Goal: Task Accomplishment & Management: Use online tool/utility

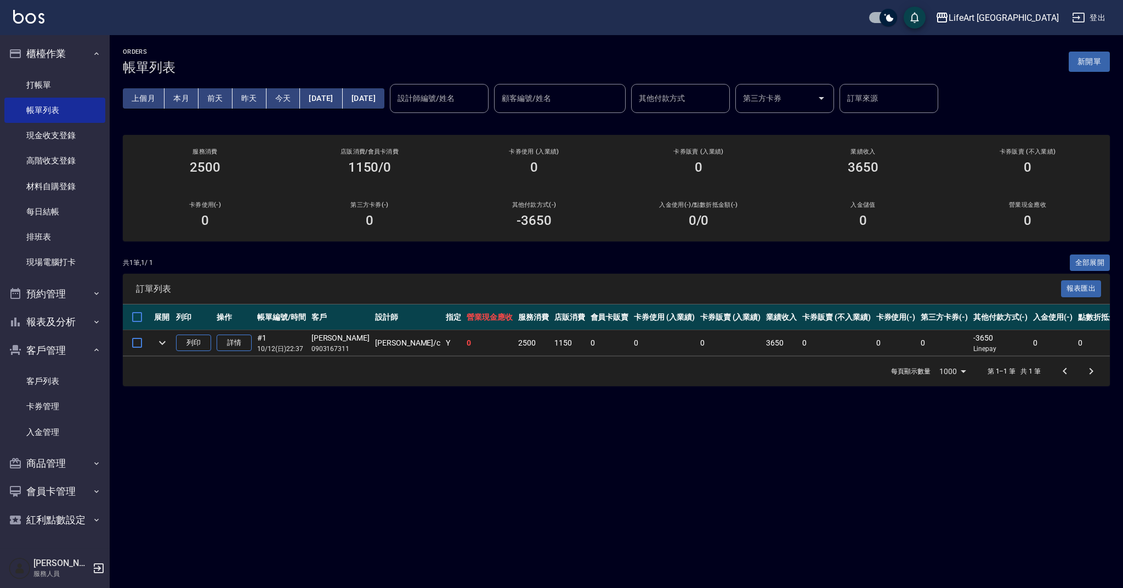
click at [73, 81] on link "打帳單" at bounding box center [54, 84] width 101 height 25
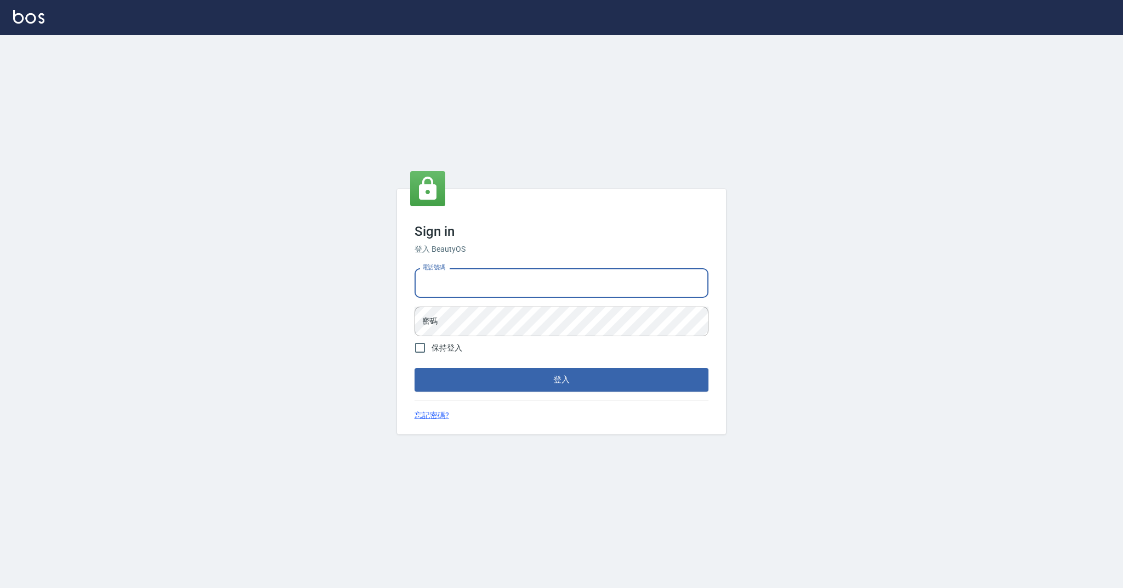
type input "0989368139"
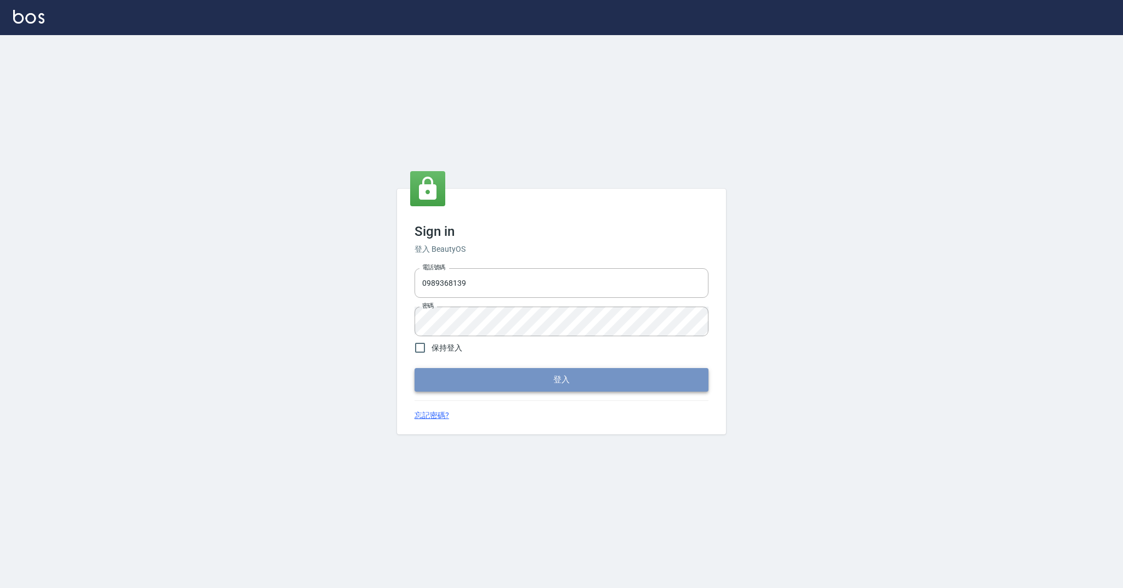
click at [537, 391] on button "登入" at bounding box center [561, 379] width 294 height 23
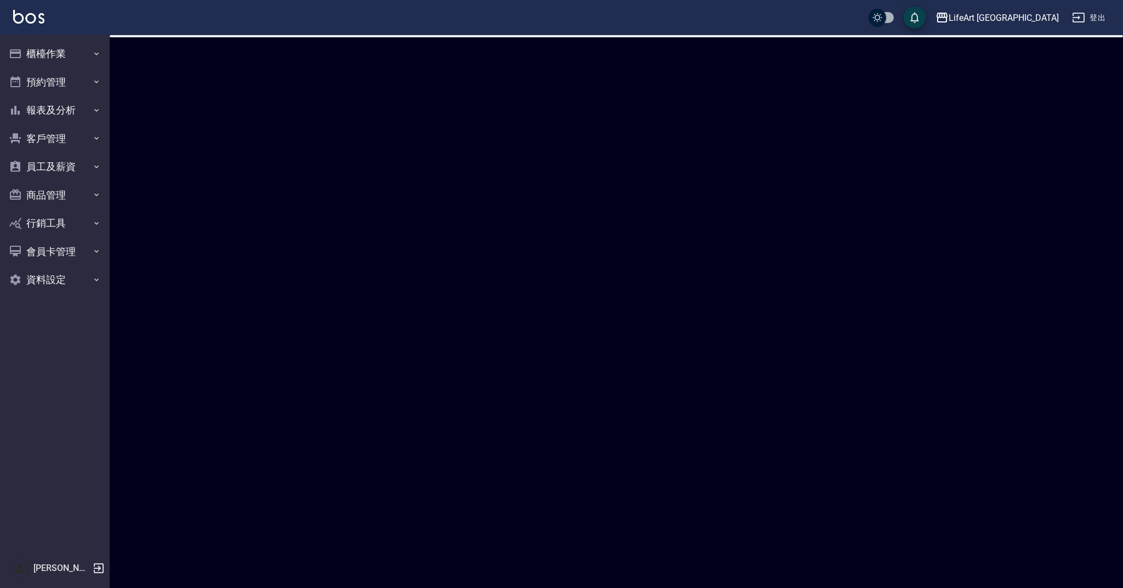
checkbox input "true"
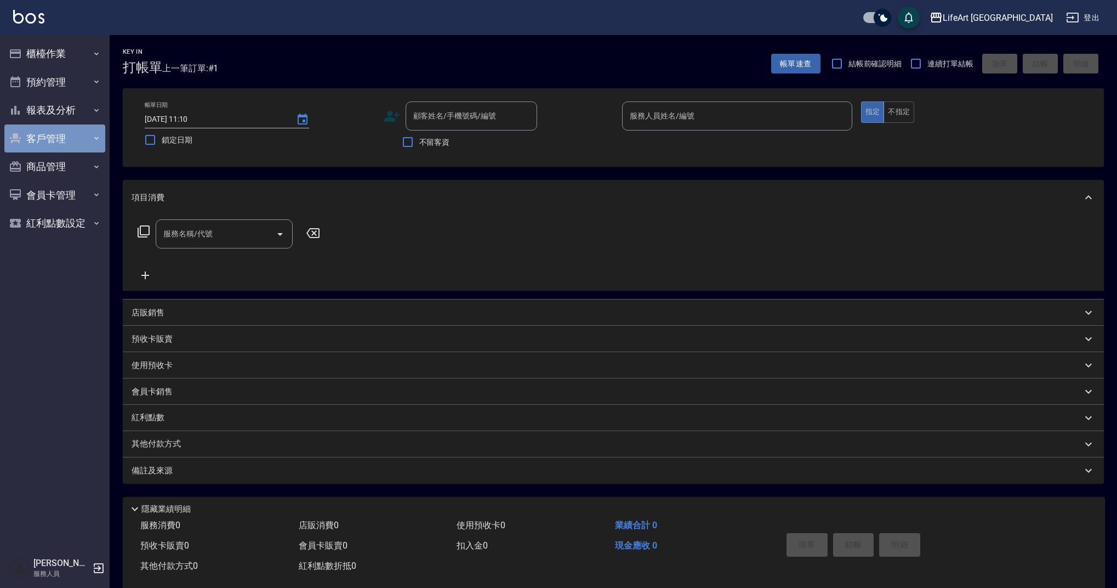
click at [48, 138] on button "客戶管理" at bounding box center [54, 138] width 101 height 29
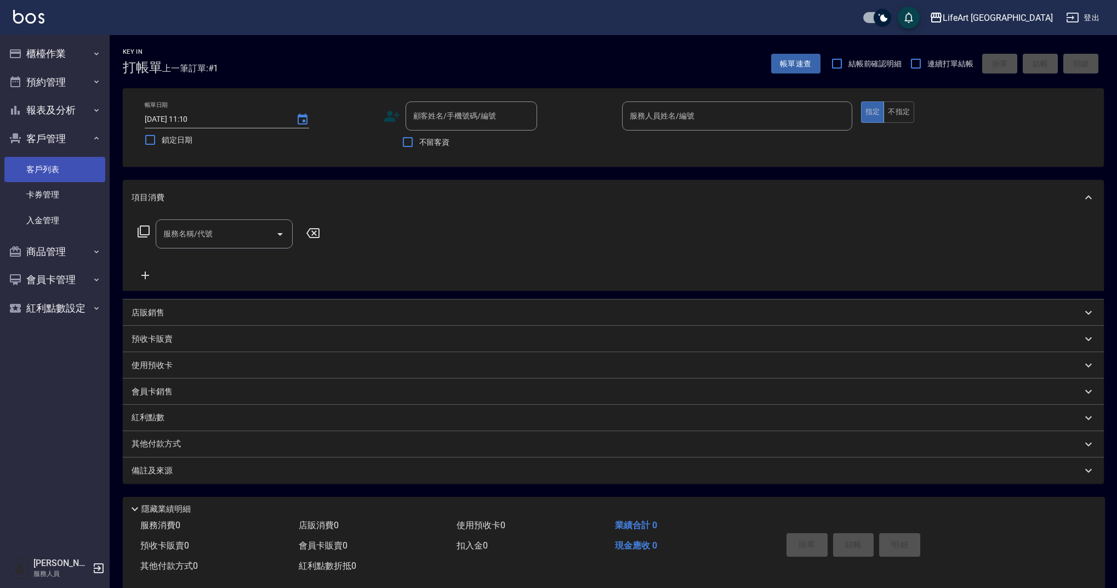
click at [63, 169] on link "客戶列表" at bounding box center [54, 169] width 101 height 25
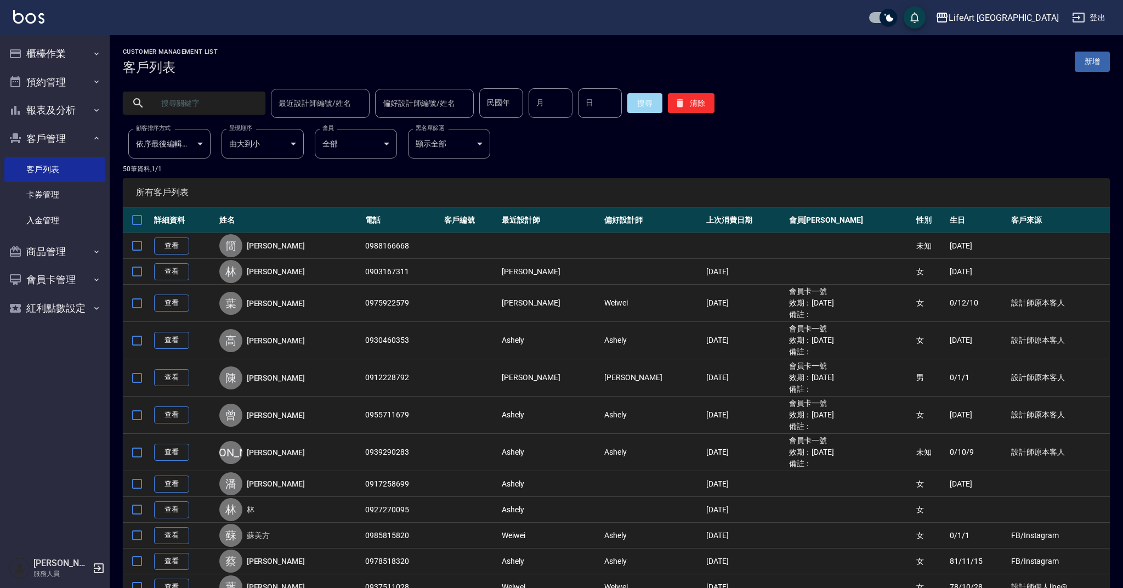
click at [228, 110] on input "text" at bounding box center [204, 103] width 103 height 30
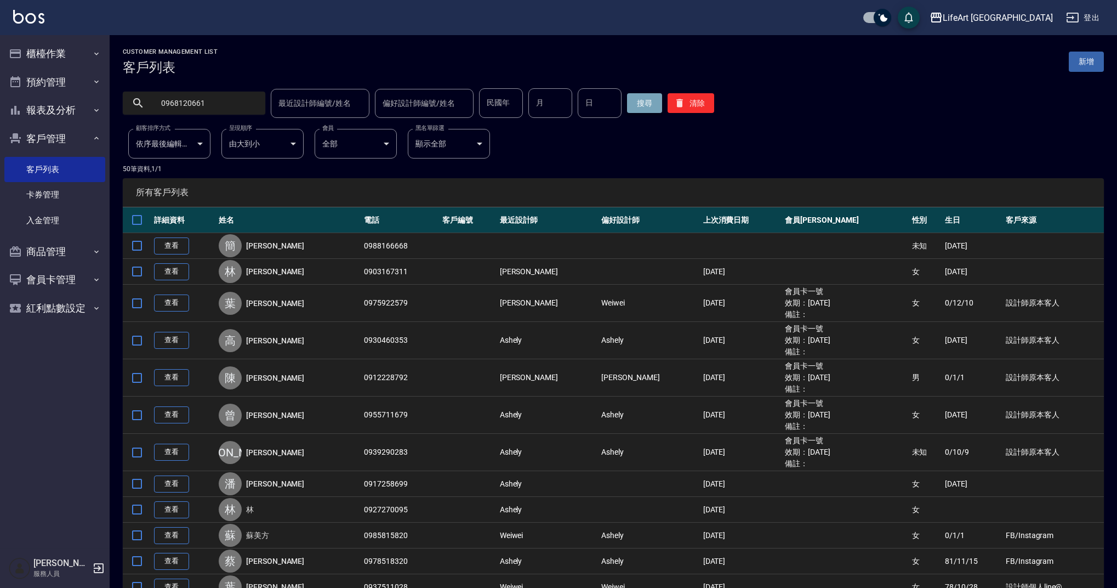
type input "0968120661"
click at [633, 106] on button "搜尋" at bounding box center [644, 103] width 35 height 20
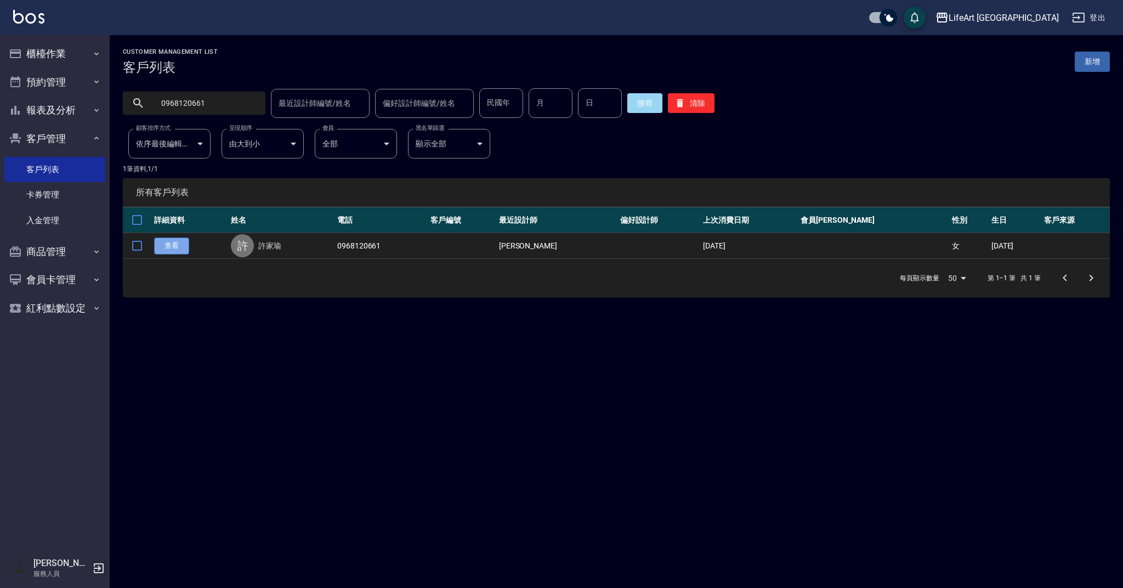
click at [168, 243] on link "查看" at bounding box center [171, 245] width 35 height 17
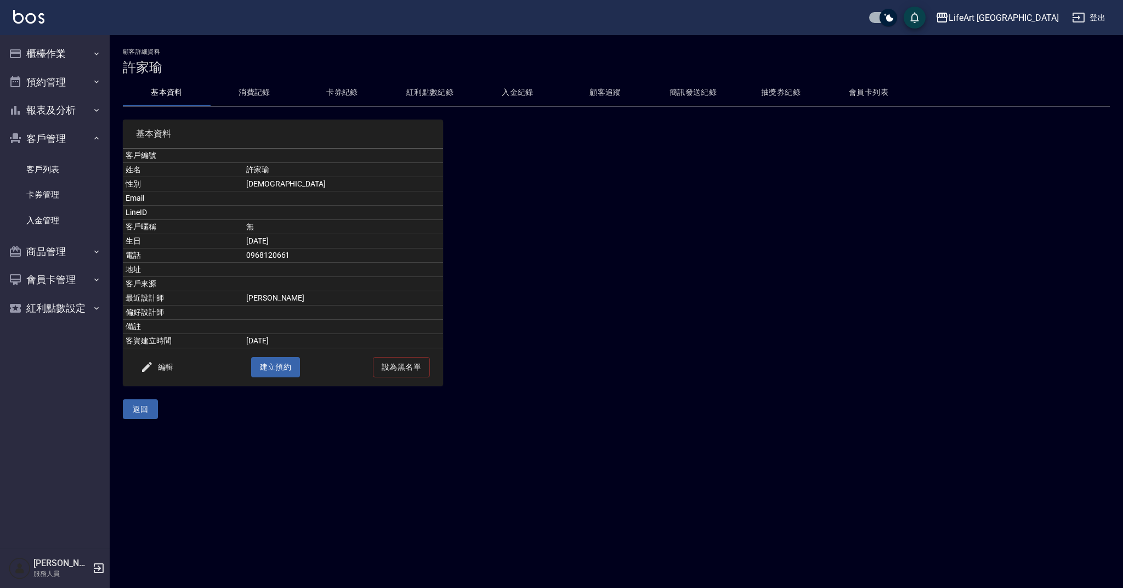
click at [249, 98] on button "消費記錄" at bounding box center [254, 92] width 88 height 26
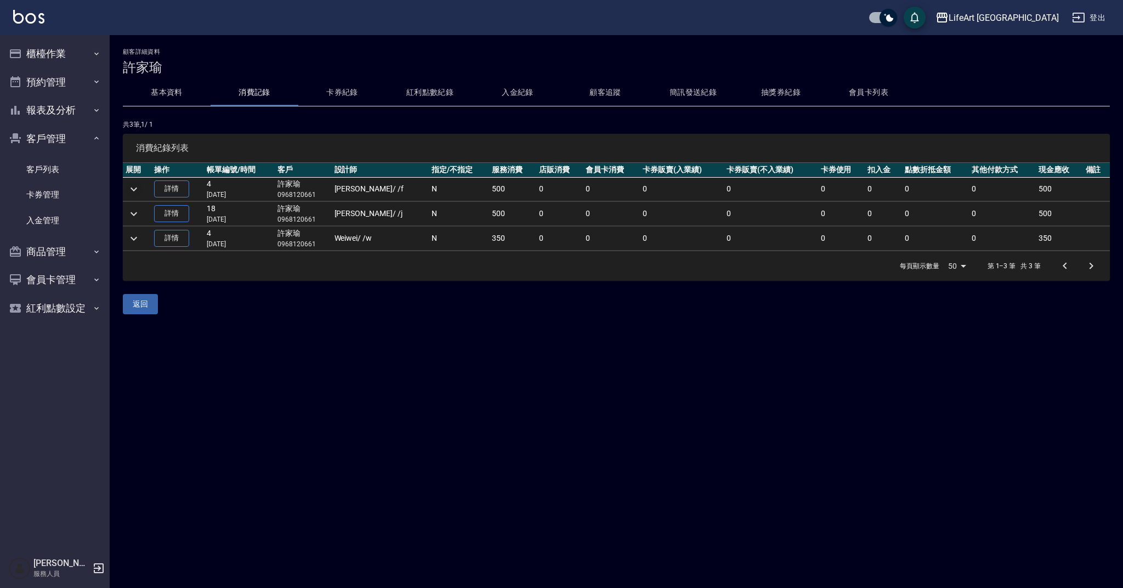
click at [131, 195] on icon "expand row" at bounding box center [133, 189] width 13 height 13
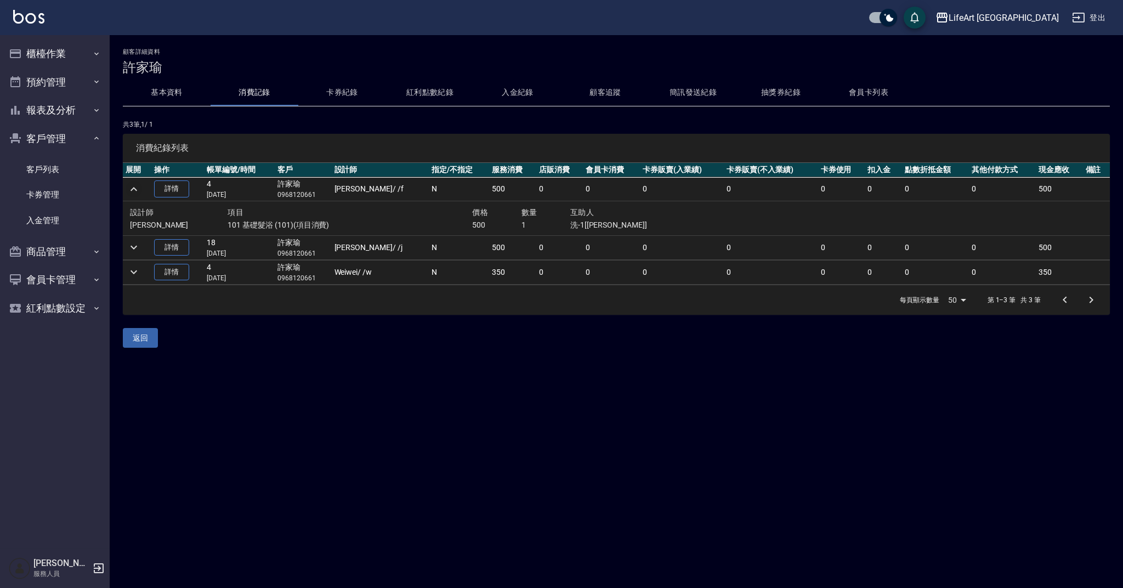
click at [136, 256] on td at bounding box center [137, 247] width 29 height 24
click at [139, 248] on icon "expand row" at bounding box center [133, 247] width 13 height 13
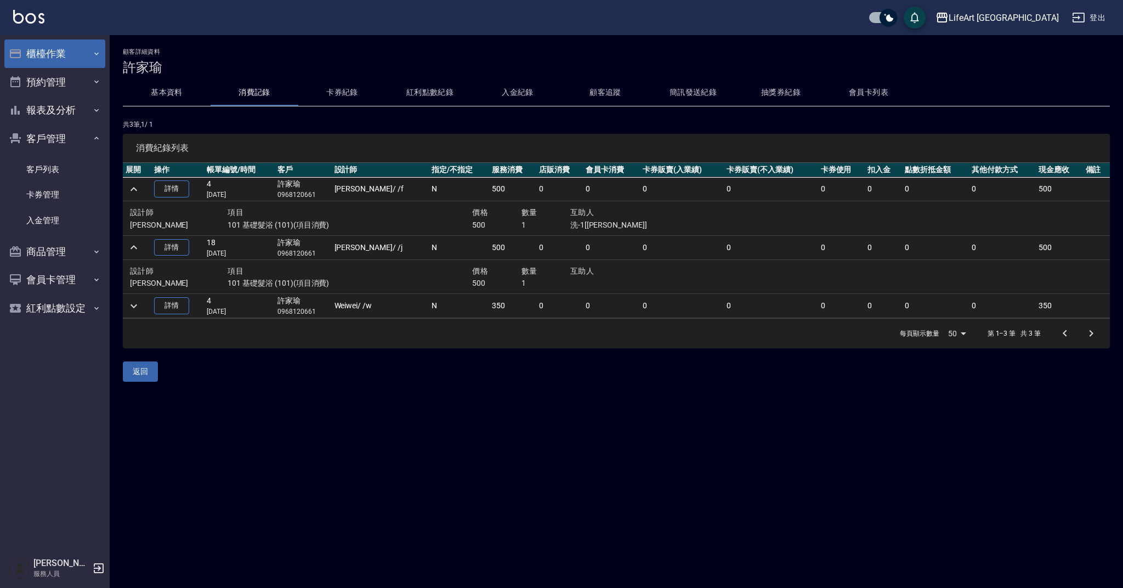
click at [60, 55] on button "櫃檯作業" at bounding box center [54, 53] width 101 height 29
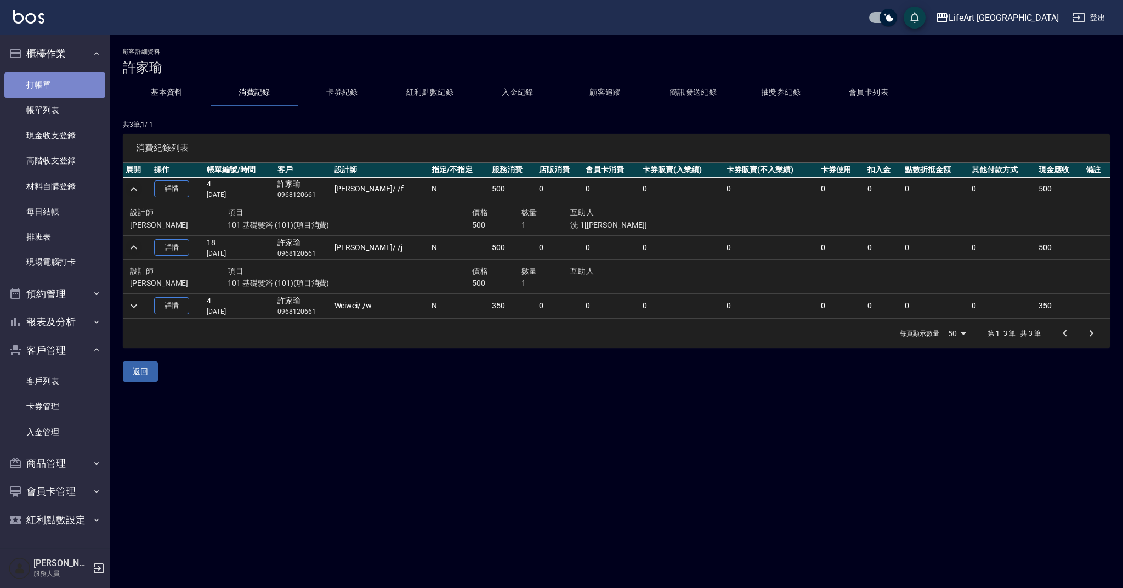
click at [65, 85] on link "打帳單" at bounding box center [54, 84] width 101 height 25
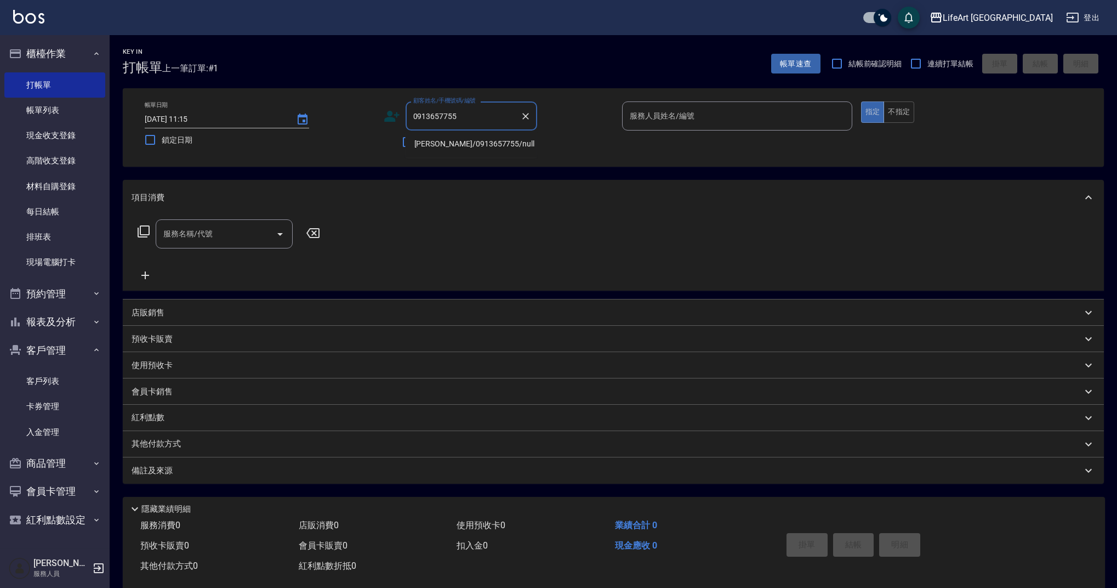
click at [430, 144] on li "徐郁雯/0913657755/null" at bounding box center [472, 144] width 132 height 18
type input "徐郁雯/0913657755/null"
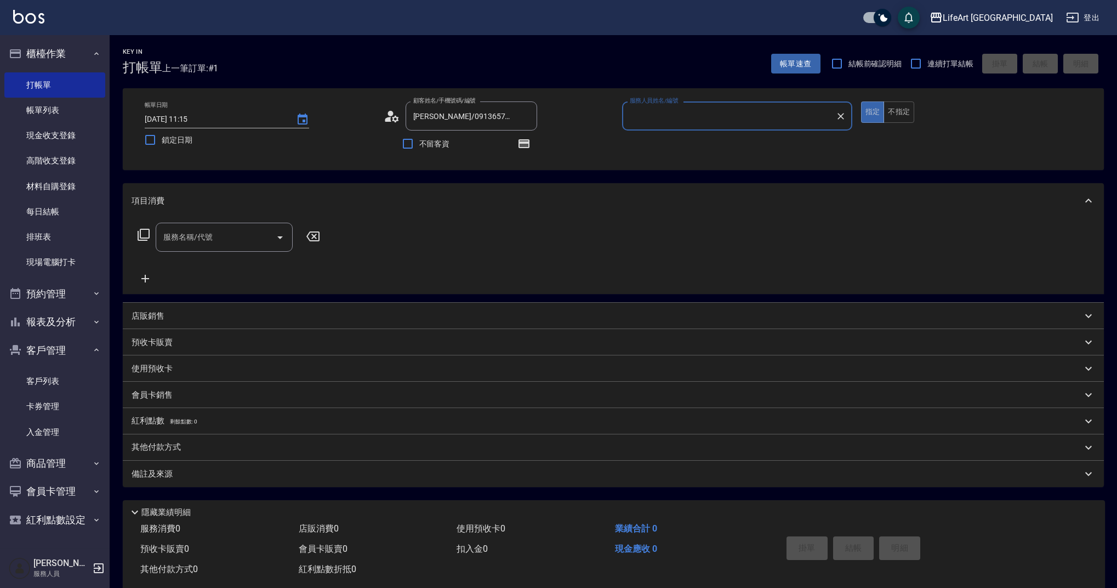
type input "Ashely-A"
click at [393, 116] on icon at bounding box center [392, 116] width 16 height 16
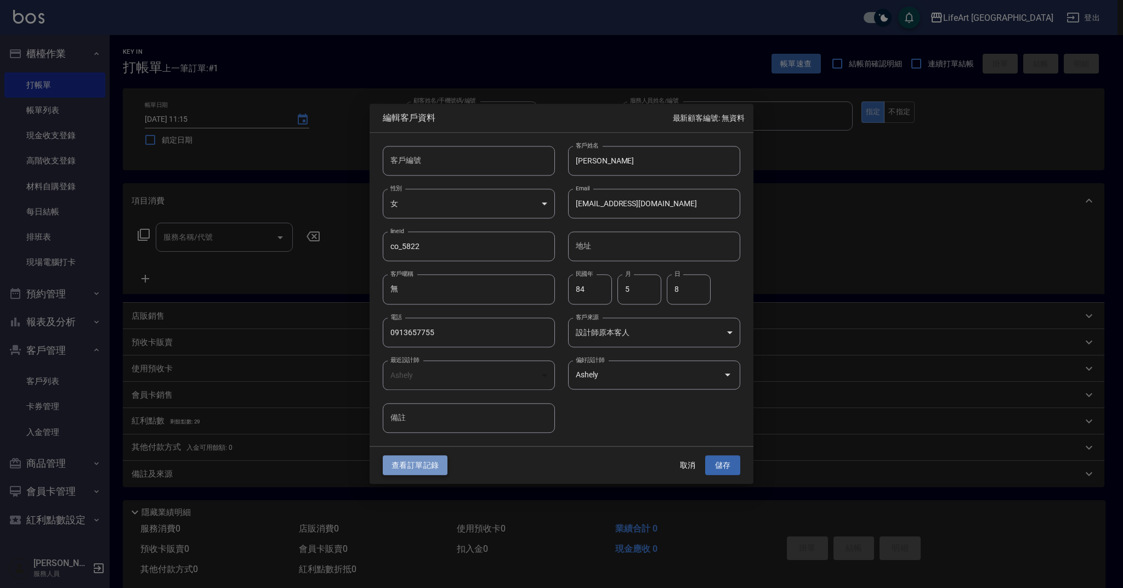
click at [398, 456] on button "查看訂單記錄" at bounding box center [415, 465] width 65 height 20
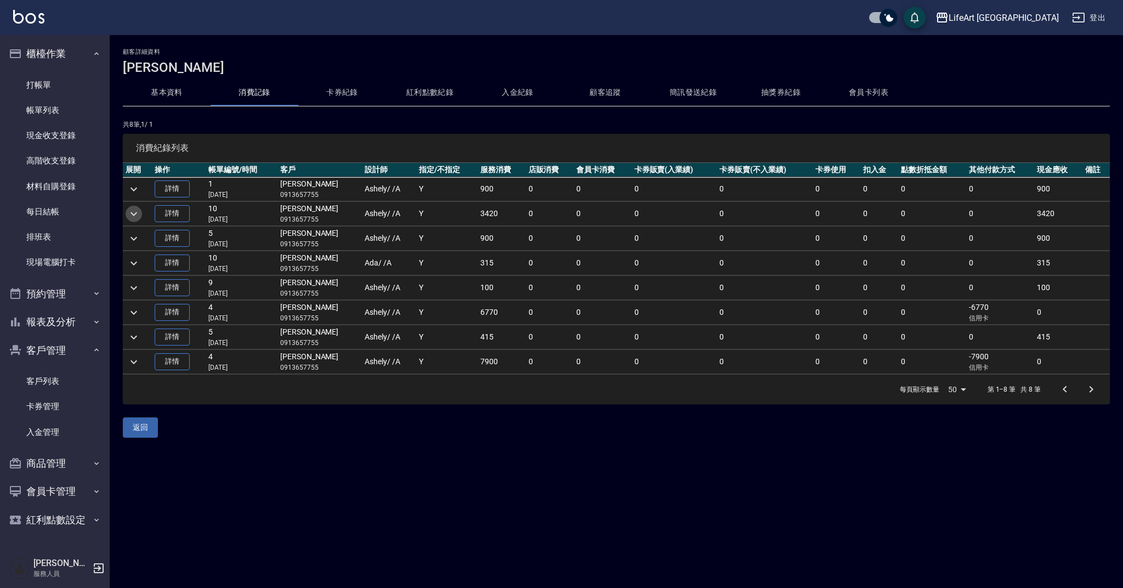
click at [134, 214] on icon "expand row" at bounding box center [133, 214] width 7 height 4
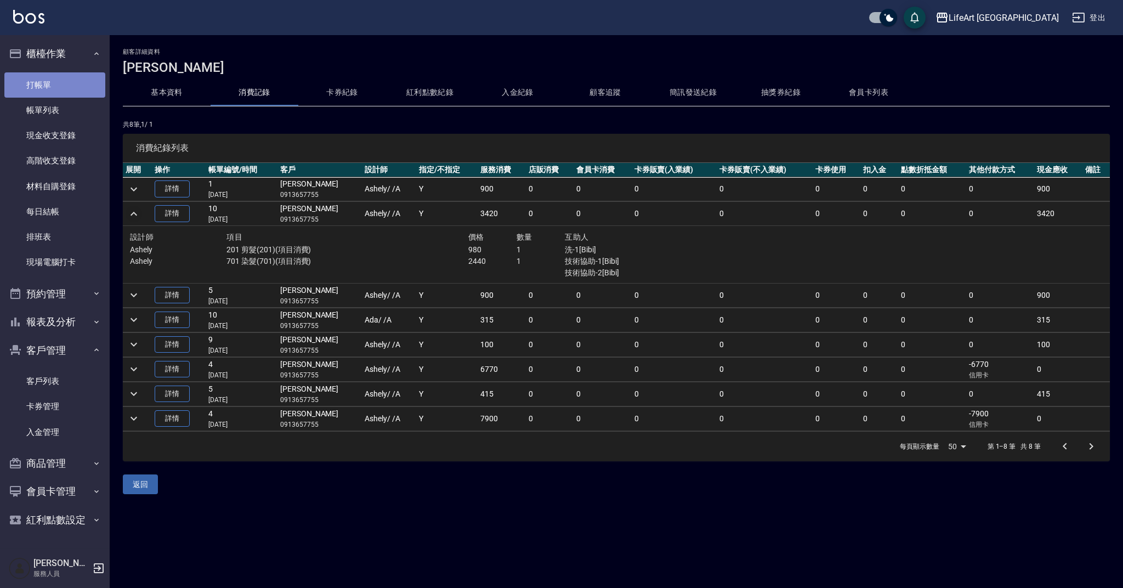
click at [82, 90] on link "打帳單" at bounding box center [54, 84] width 101 height 25
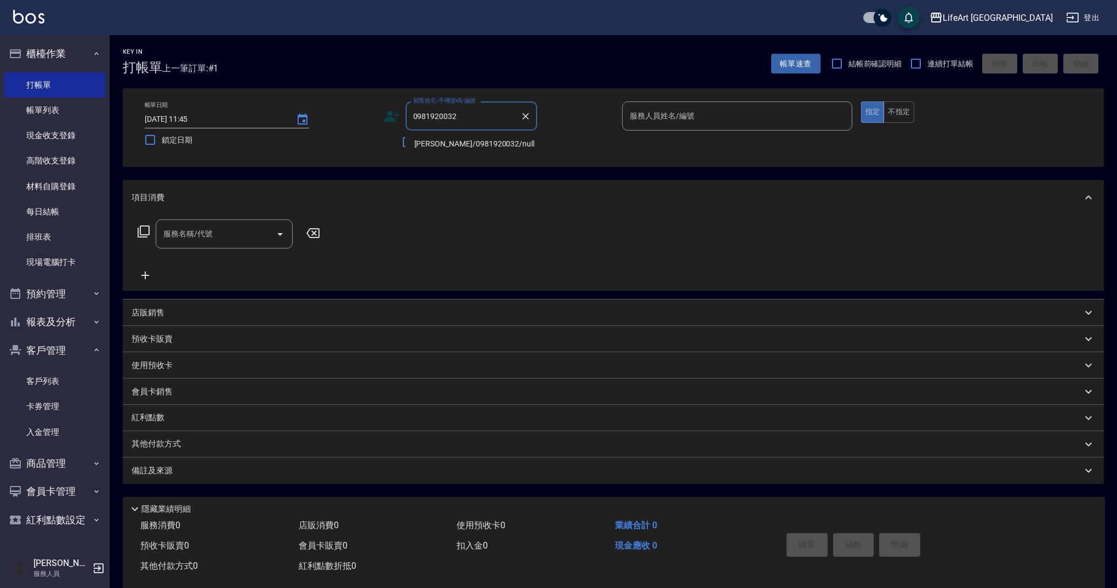
click at [452, 146] on li "陳柏瑋/0981920032/null" at bounding box center [472, 144] width 132 height 18
type input "陳柏瑋/0981920032/null"
click at [395, 121] on icon at bounding box center [395, 118] width 7 height 7
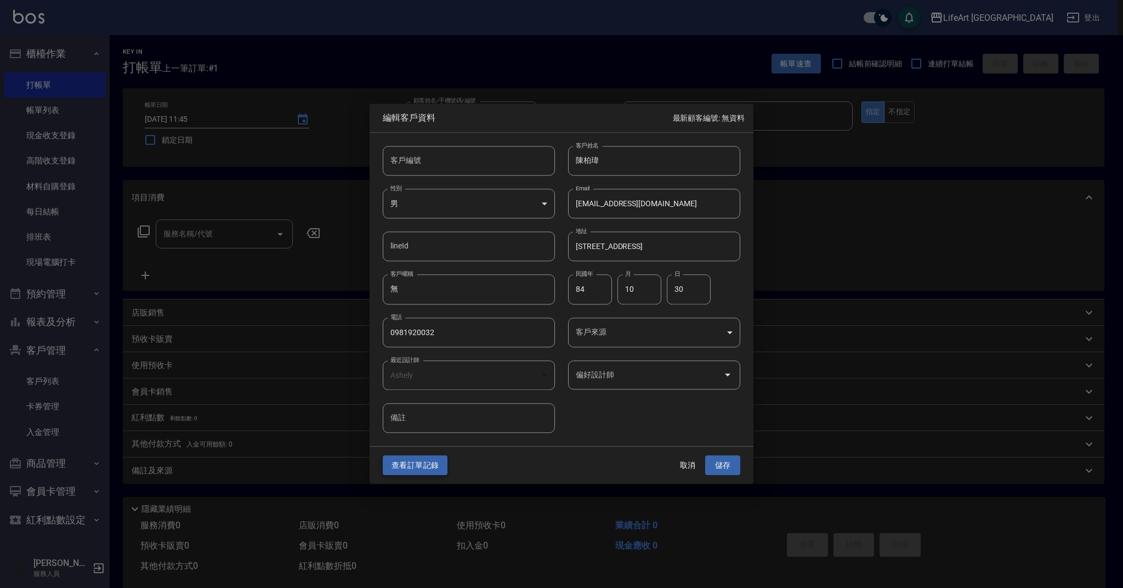
click at [412, 468] on button "查看訂單記錄" at bounding box center [415, 465] width 65 height 20
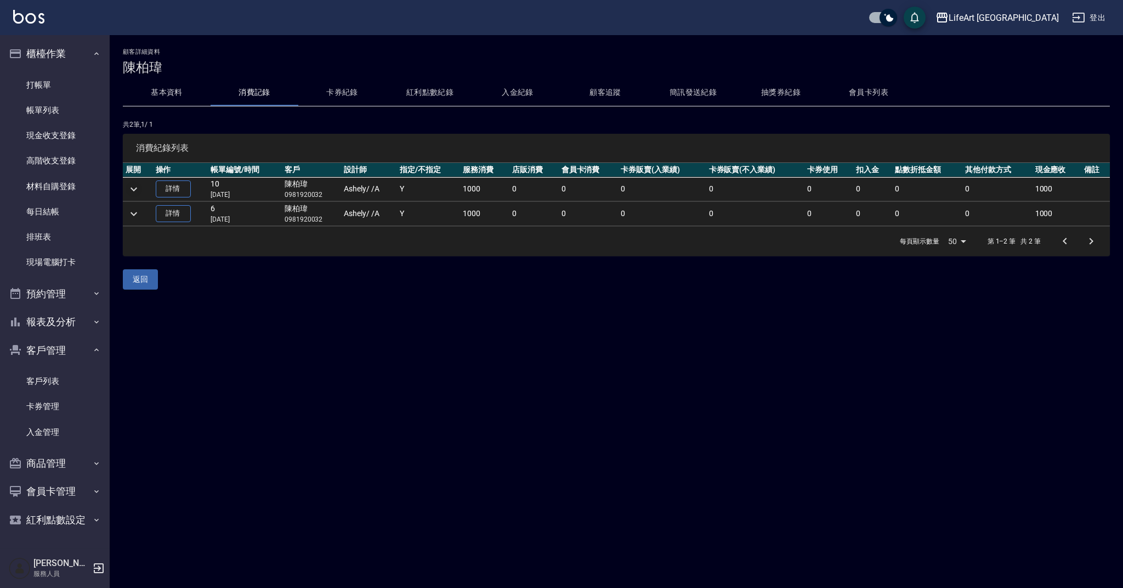
click at [135, 188] on icon "expand row" at bounding box center [133, 189] width 7 height 4
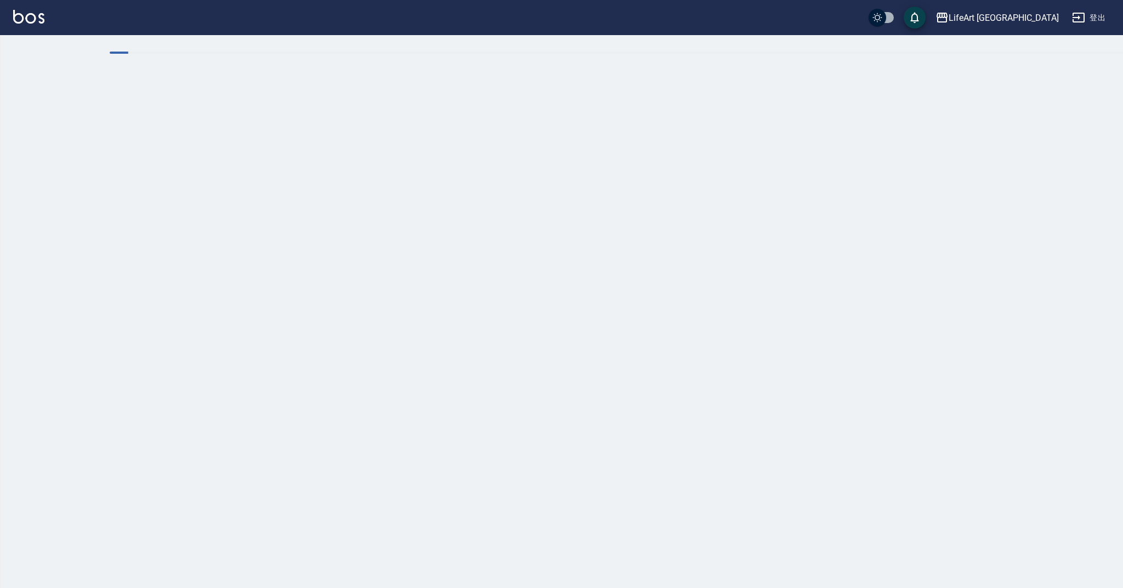
checkbox input "true"
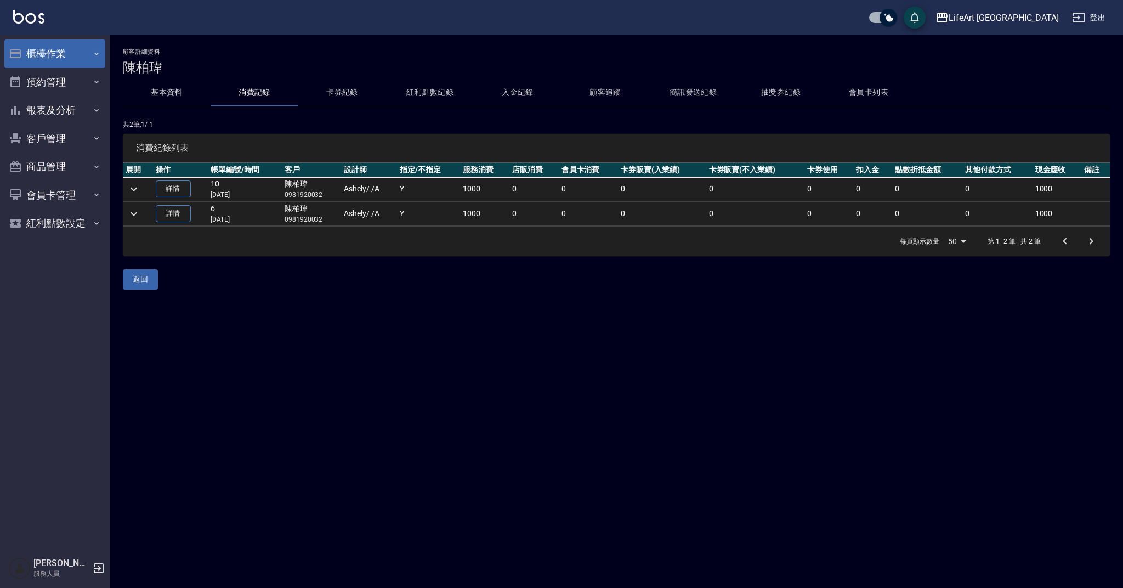
click at [59, 57] on button "櫃檯作業" at bounding box center [54, 53] width 101 height 29
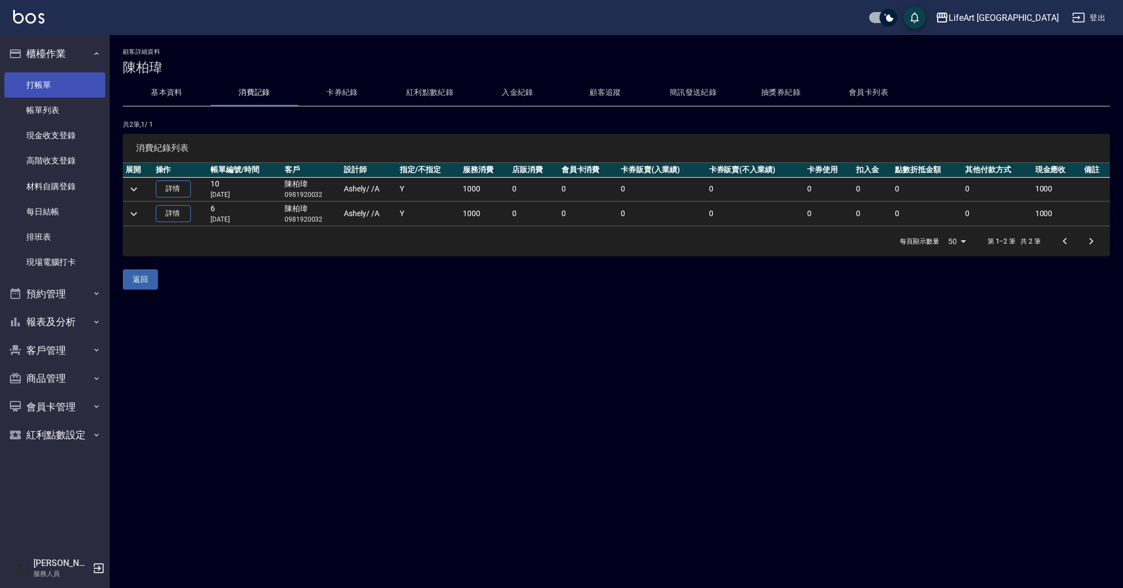
click at [62, 86] on link "打帳單" at bounding box center [54, 84] width 101 height 25
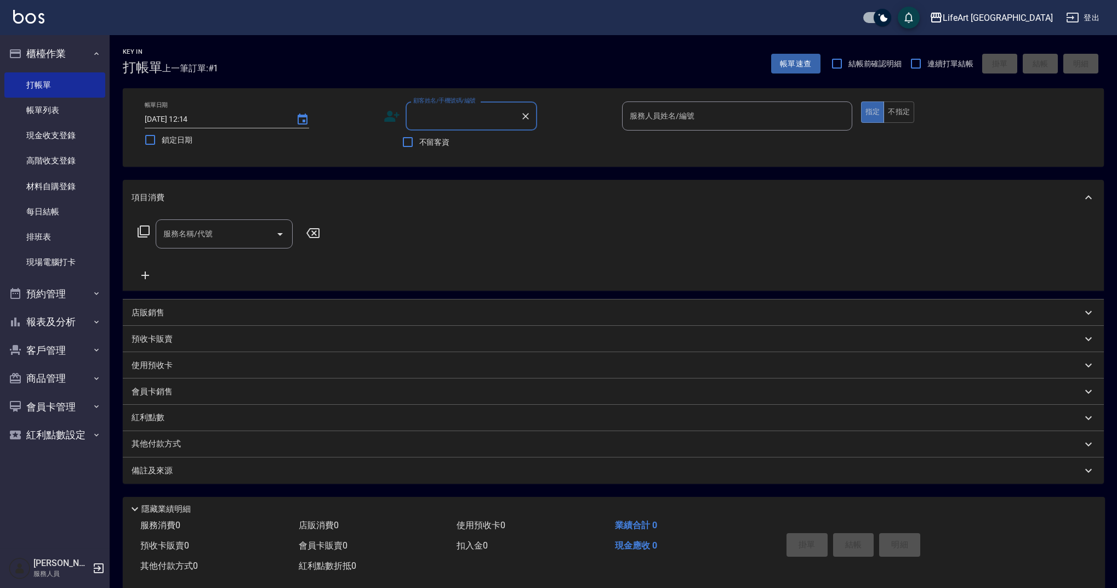
click at [442, 117] on input "顧客姓名/手機號碼/編號" at bounding box center [463, 115] width 105 height 19
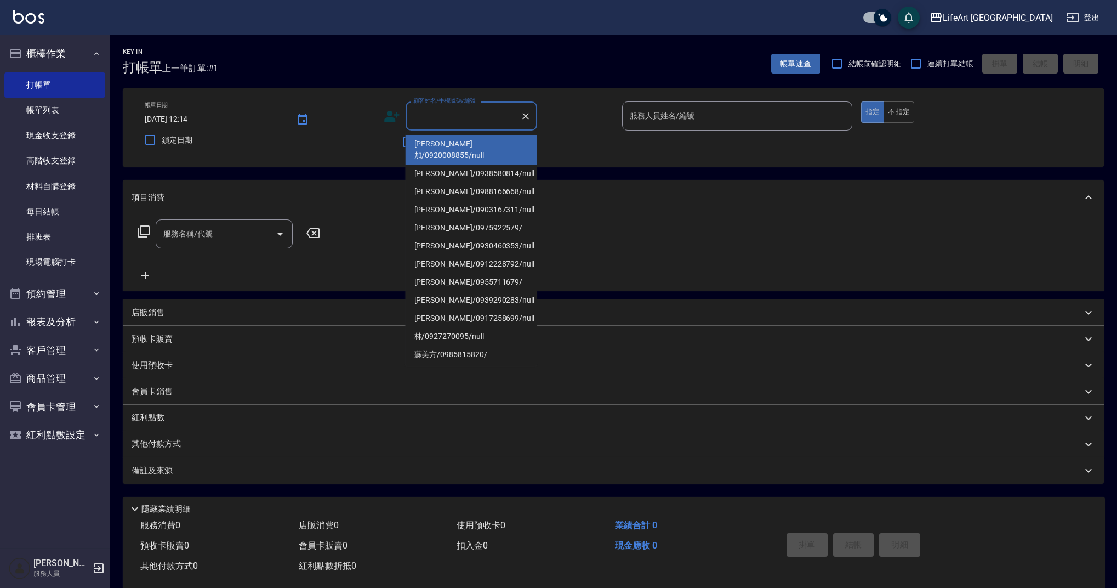
type input "x"
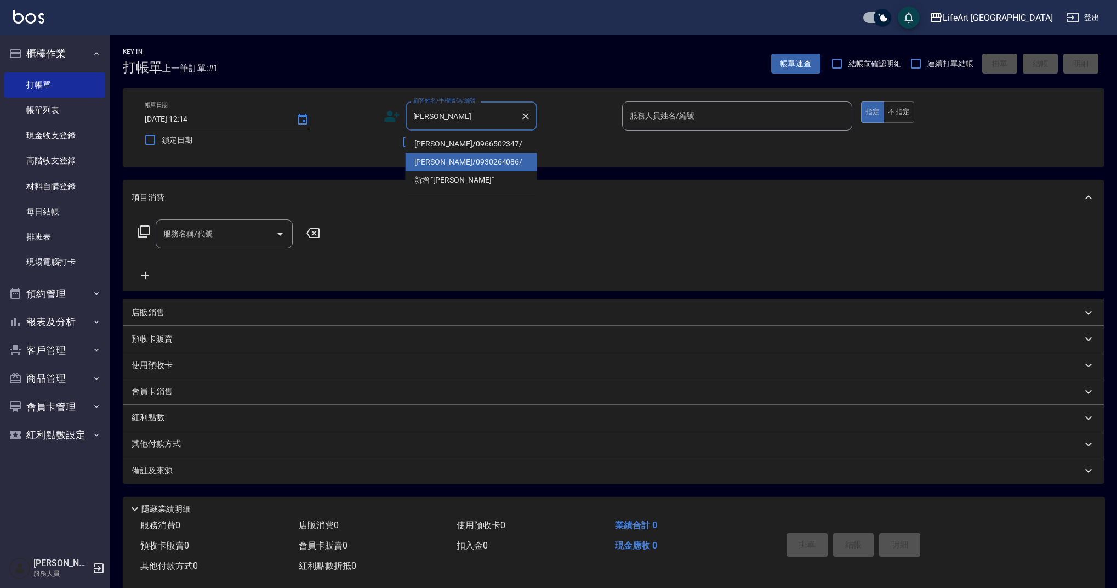
click at [438, 162] on li "[PERSON_NAME]/0930264086/" at bounding box center [472, 162] width 132 height 18
type input "[PERSON_NAME]/0930264086/"
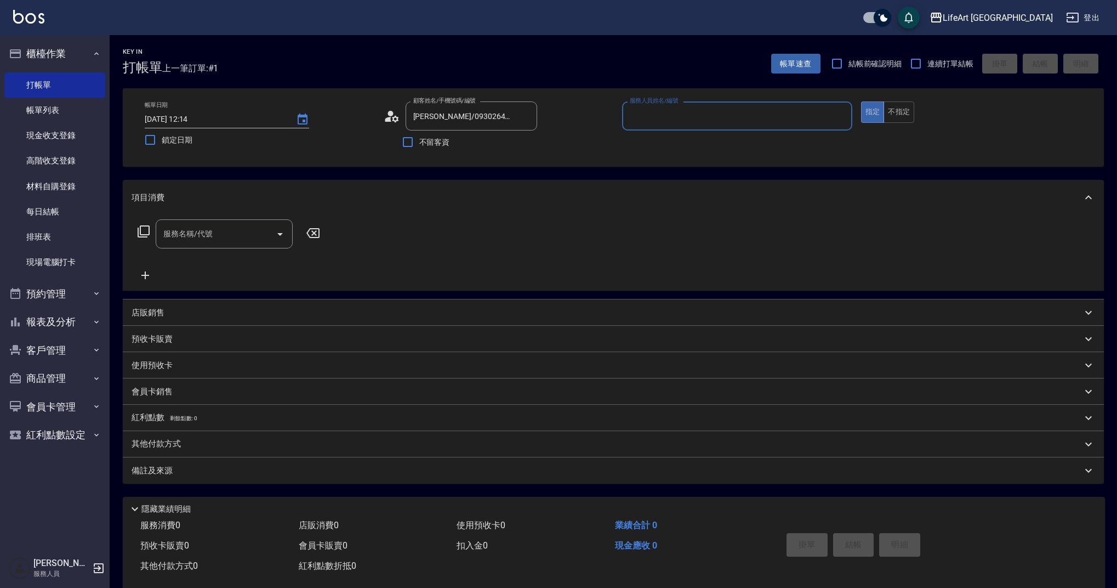
type input "Weiwei-w"
click at [530, 143] on icon "button" at bounding box center [523, 143] width 13 height 13
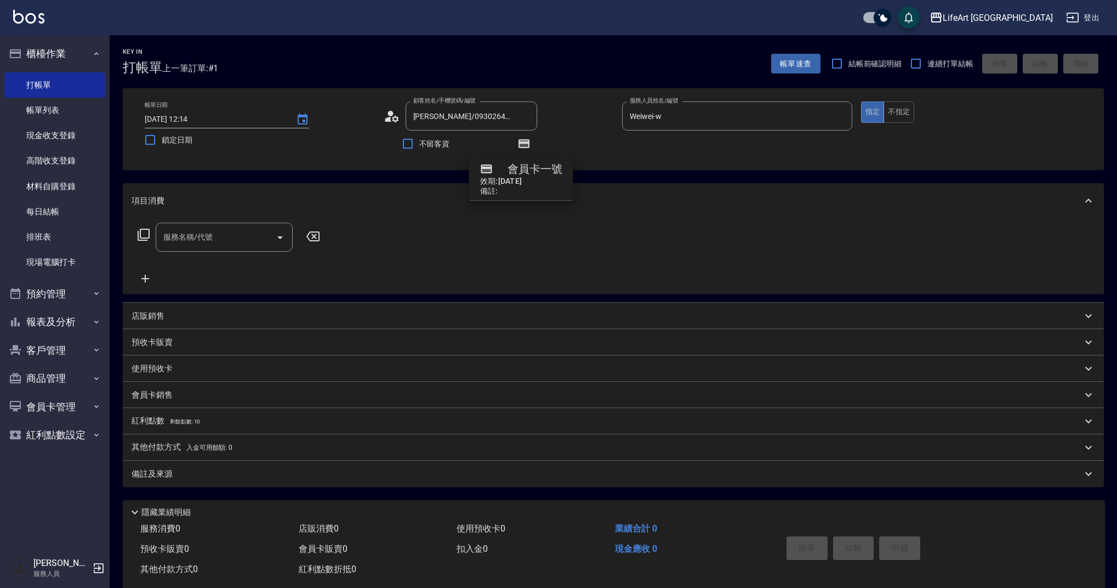
click at [389, 118] on icon at bounding box center [388, 119] width 7 height 5
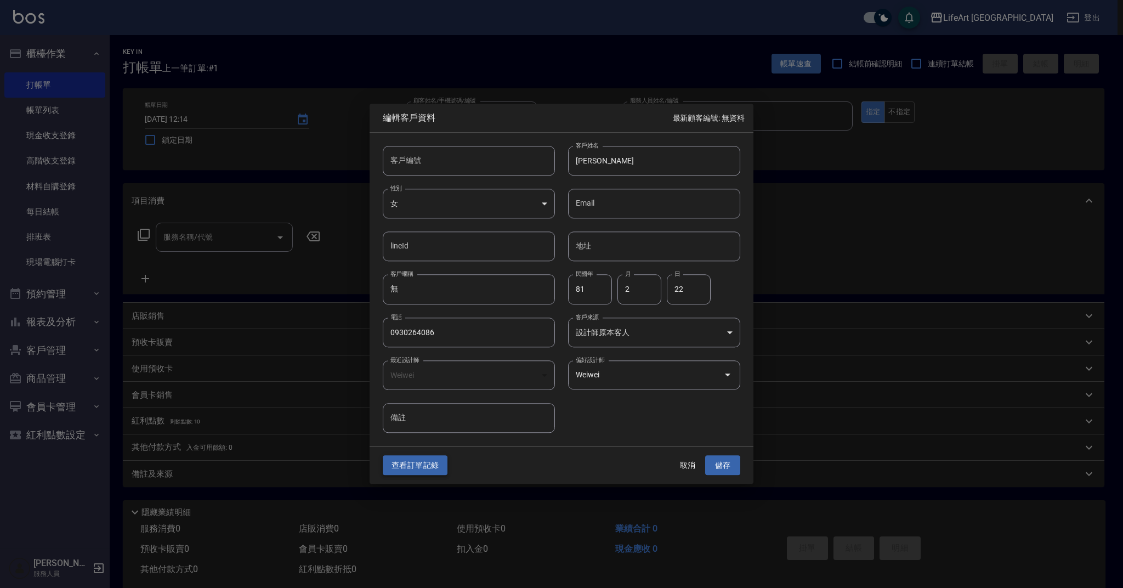
click at [430, 466] on button "查看訂單記錄" at bounding box center [415, 465] width 65 height 20
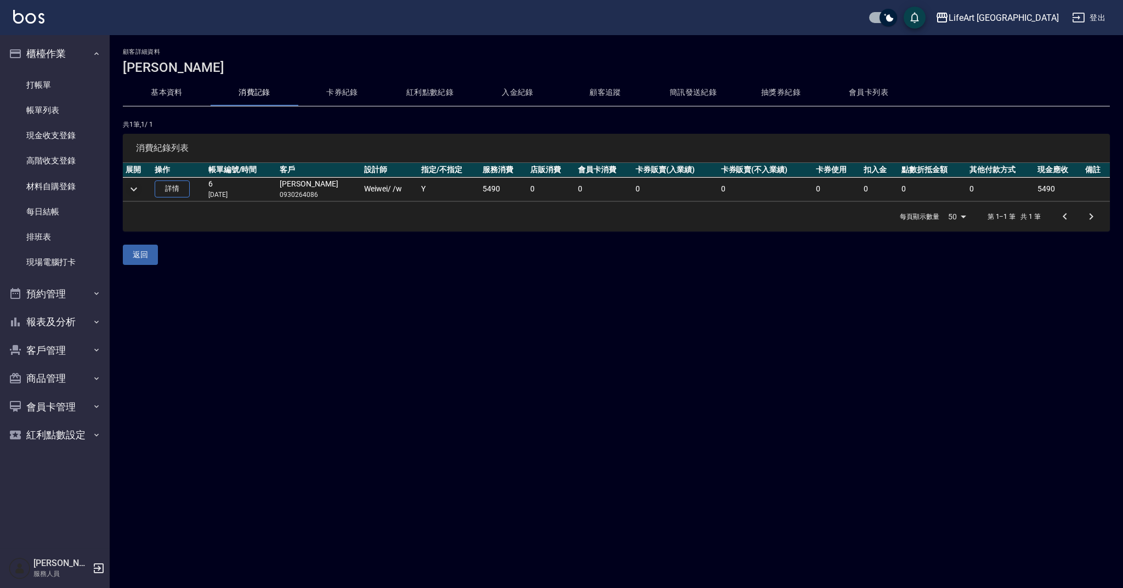
click at [133, 191] on icon "expand row" at bounding box center [133, 189] width 13 height 13
